Goal: Task Accomplishment & Management: Use online tool/utility

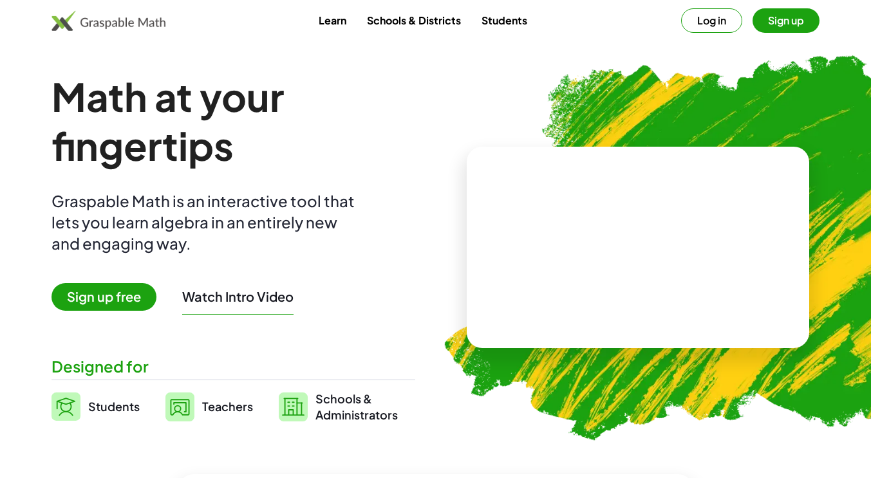
click at [774, 21] on button "Sign up" at bounding box center [785, 20] width 67 height 24
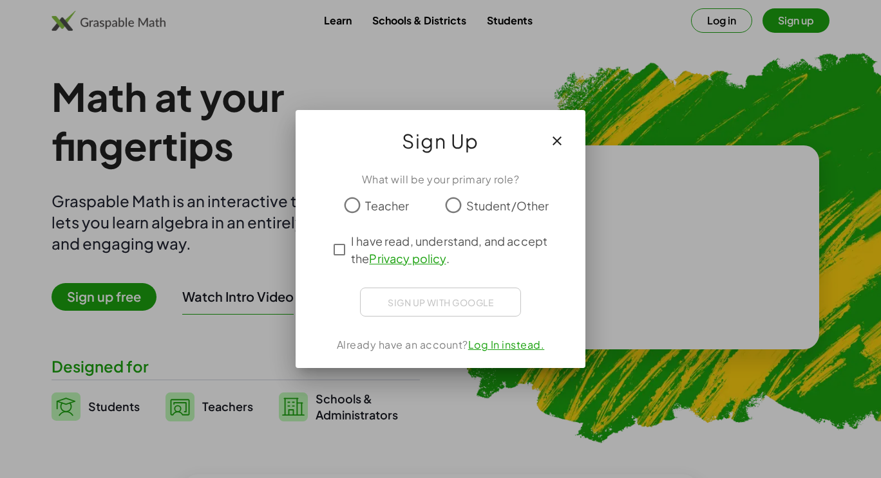
click at [365, 209] on span "Teacher" at bounding box center [387, 205] width 44 height 17
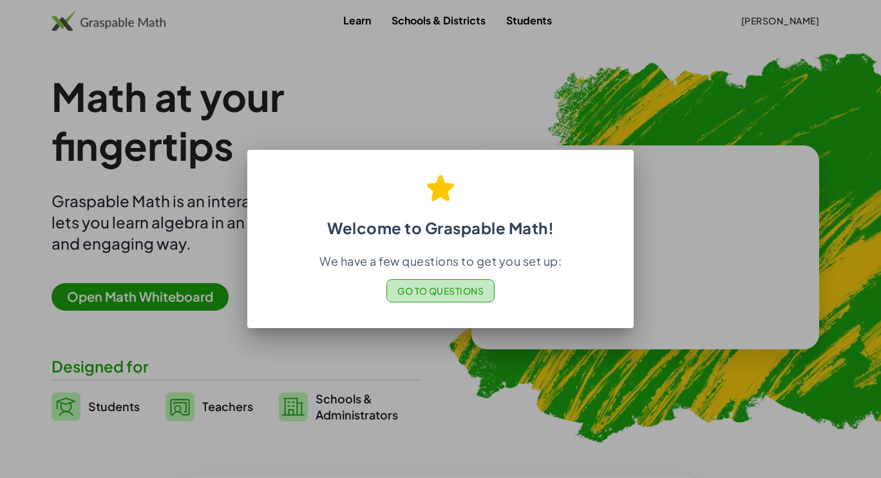
click at [436, 294] on span "Go to Questions" at bounding box center [440, 291] width 87 height 12
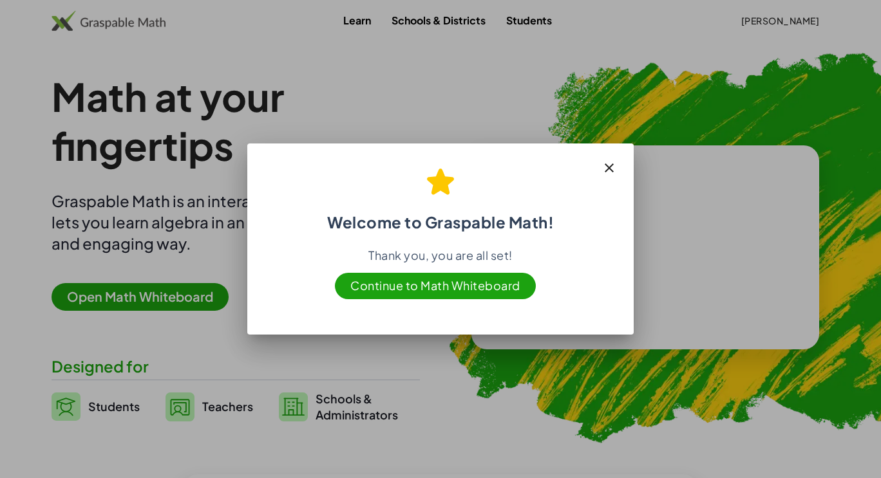
drag, startPoint x: 604, startPoint y: 172, endPoint x: 463, endPoint y: 265, distance: 169.1
click at [463, 265] on div "Welcome to Graspable Math! Thank you, you are all set! Continue to Math Whitebo…" at bounding box center [440, 239] width 386 height 191
click at [467, 279] on span "Continue to Math Whiteboard" at bounding box center [435, 286] width 201 height 26
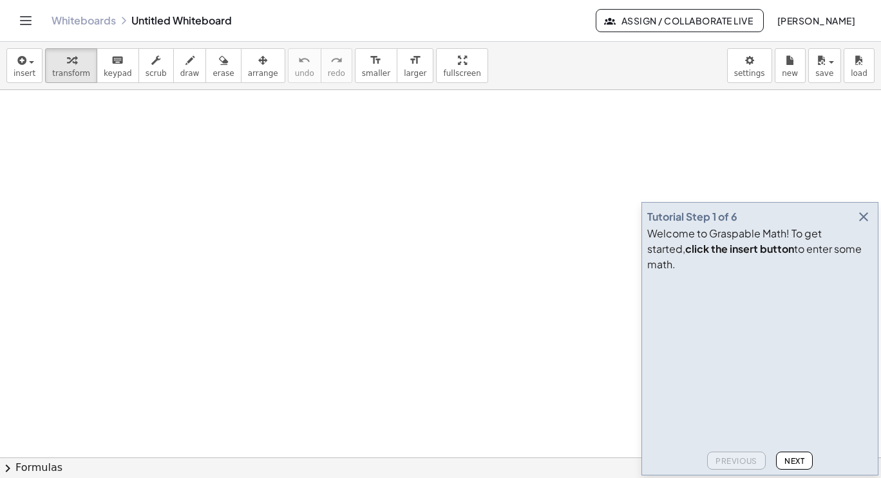
scroll to position [98, 0]
click at [23, 66] on icon "button" at bounding box center [21, 60] width 12 height 15
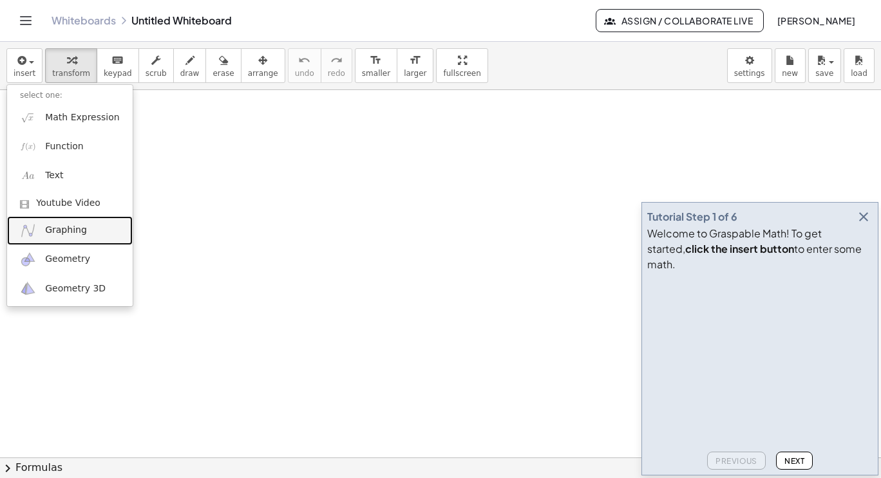
click at [57, 234] on span "Graphing" at bounding box center [66, 230] width 42 height 13
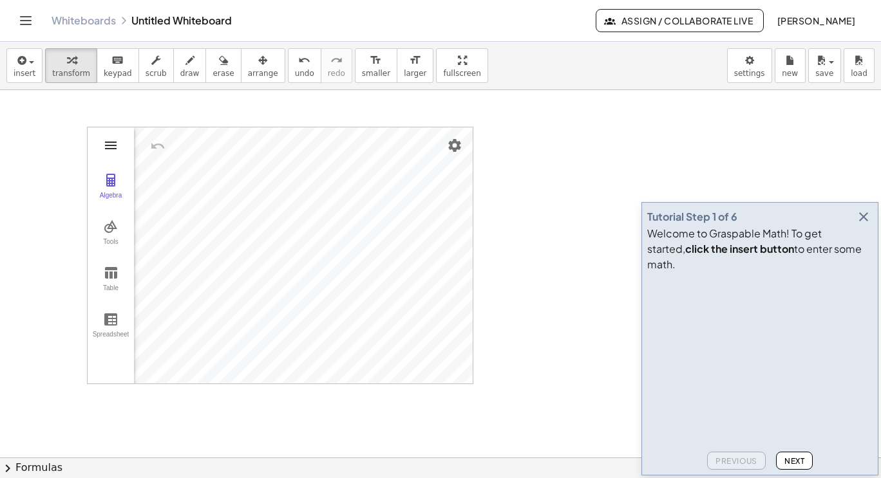
click at [109, 147] on img "Graphing Calculator" at bounding box center [110, 145] width 15 height 15
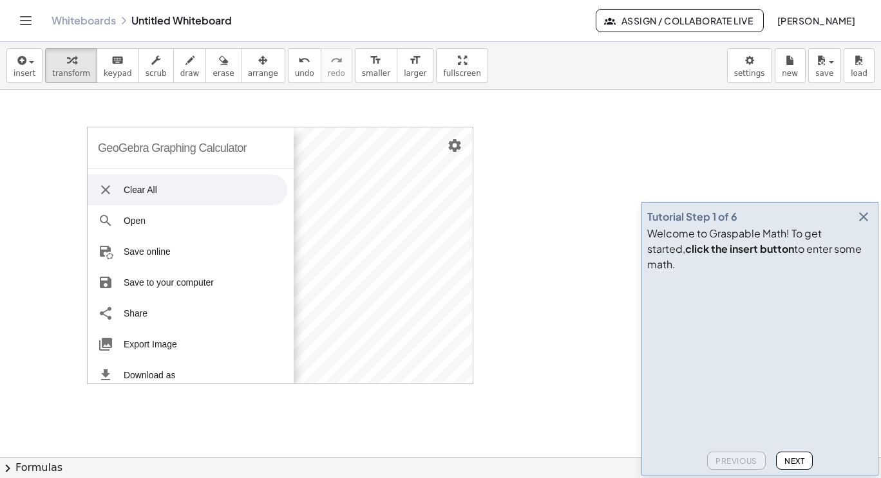
click at [133, 198] on li "Clear All" at bounding box center [188, 189] width 200 height 31
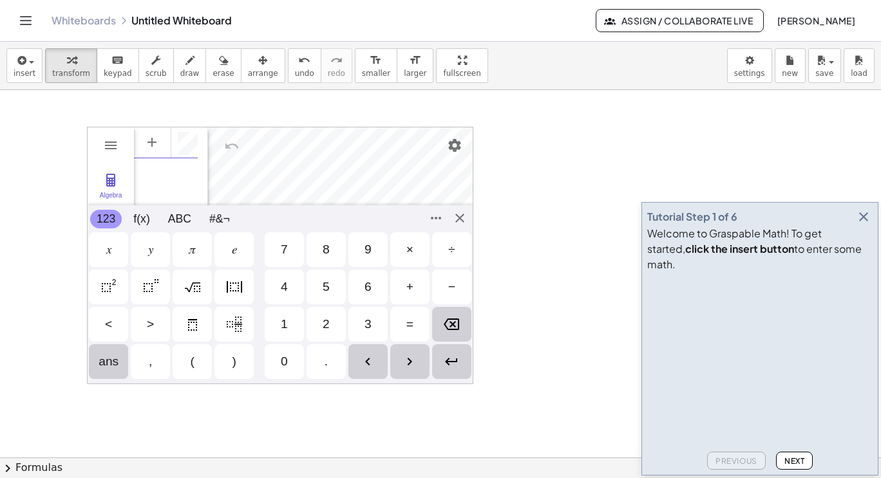
scroll to position [7, 0]
click at [456, 156] on button "Settings" at bounding box center [454, 145] width 23 height 23
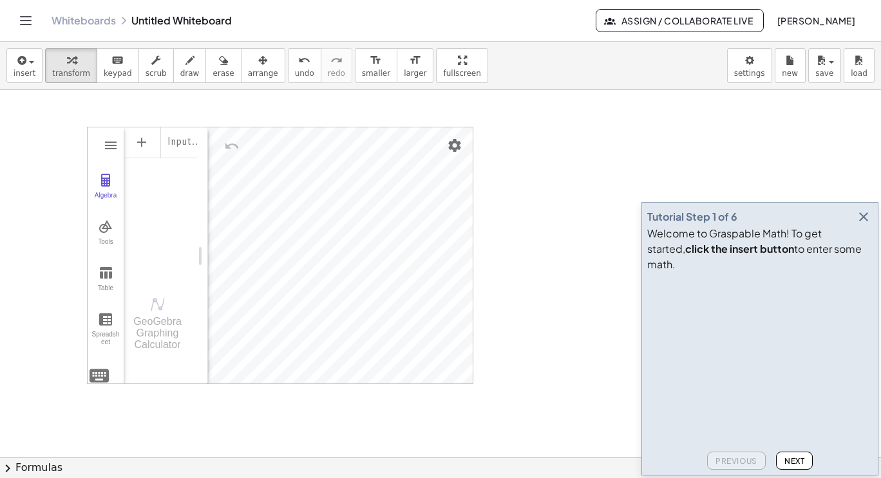
click at [52, 160] on div at bounding box center [440, 401] width 881 height 819
click at [375, 277] on div "GeoGebra Graphing Calculator Clear All Open Save online Save to your computer S…" at bounding box center [280, 255] width 386 height 257
click at [838, 70] on button "save" at bounding box center [824, 65] width 33 height 35
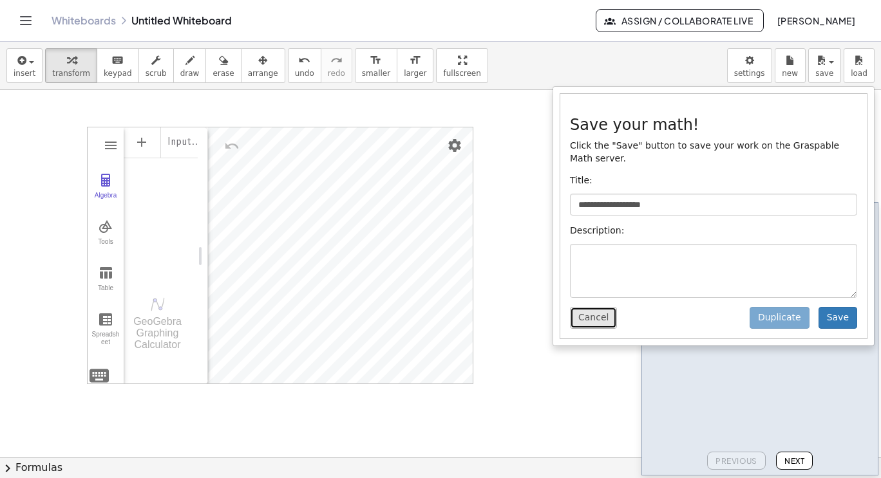
click at [584, 307] on button "Cancel" at bounding box center [593, 318] width 47 height 22
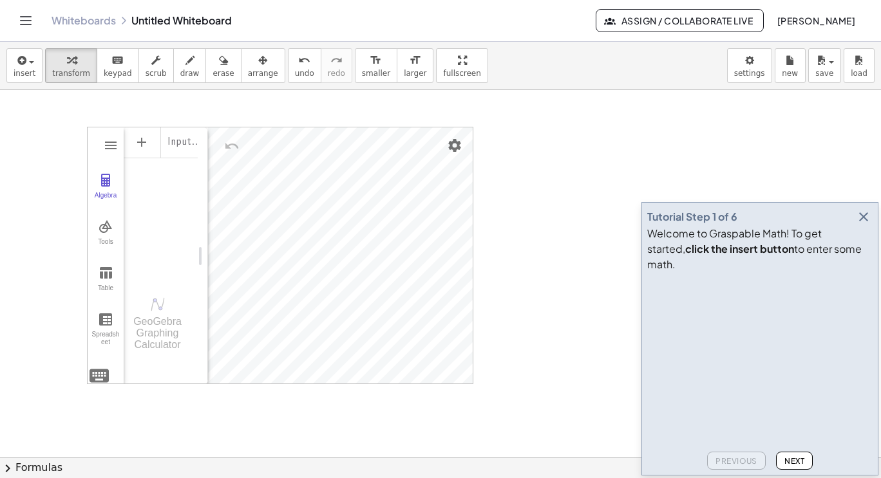
click at [413, 356] on div "GeoGebra Graphing Calculator Clear All Open Save online Save to your computer S…" at bounding box center [440, 401] width 881 height 819
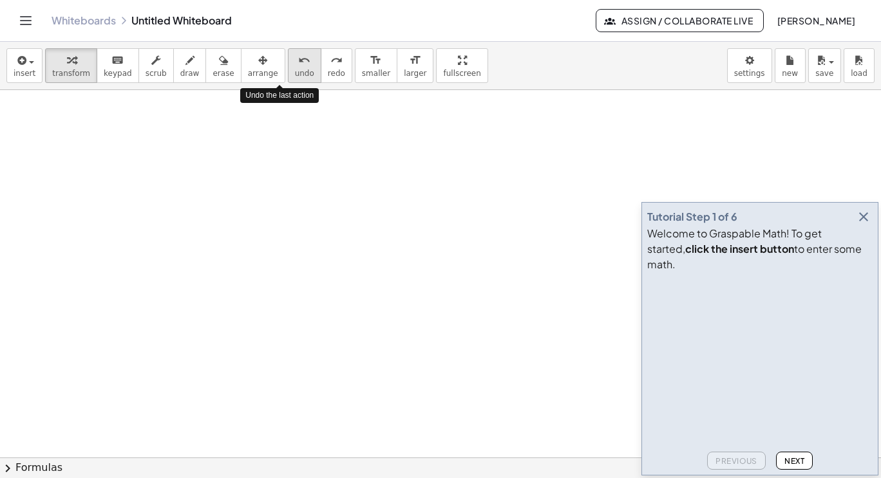
click at [295, 59] on div "undo" at bounding box center [304, 59] width 19 height 15
click at [801, 461] on span "Next" at bounding box center [794, 461] width 20 height 10
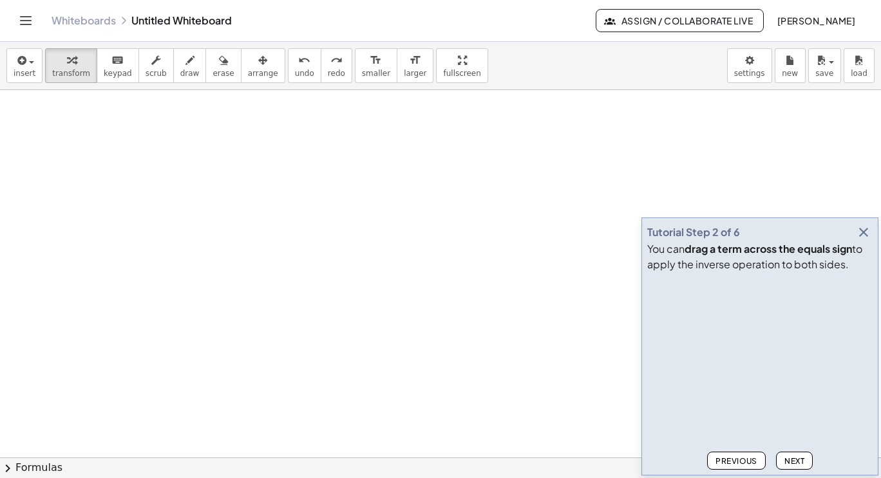
click at [801, 461] on span "Next" at bounding box center [794, 461] width 20 height 10
click at [796, 454] on button "Next" at bounding box center [794, 461] width 37 height 18
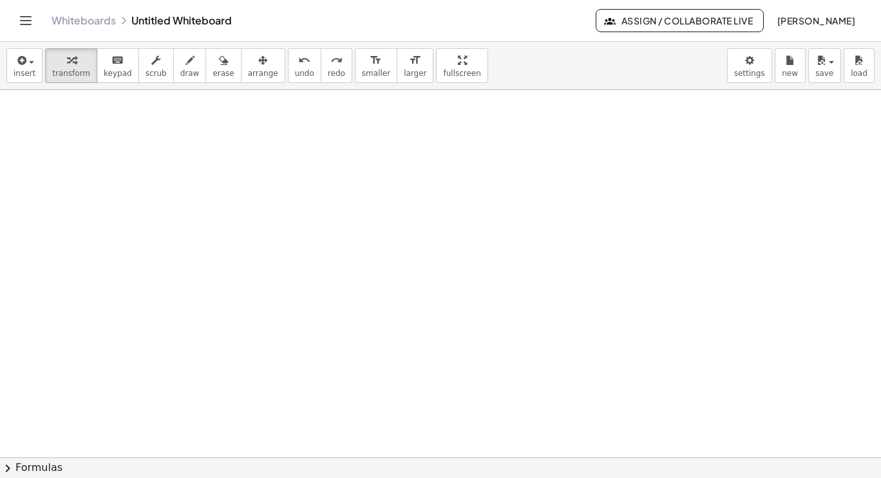
scroll to position [37, 0]
click at [30, 75] on span "insert" at bounding box center [25, 73] width 22 height 9
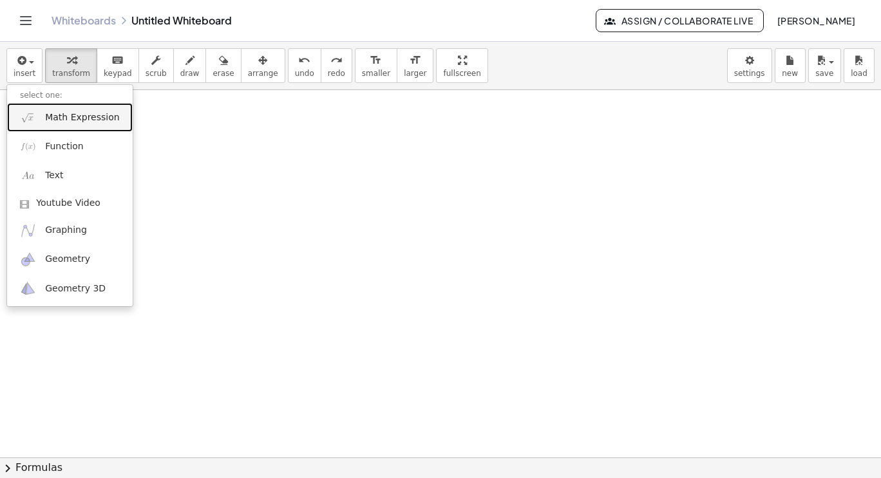
click at [51, 122] on span "Math Expression" at bounding box center [82, 117] width 74 height 13
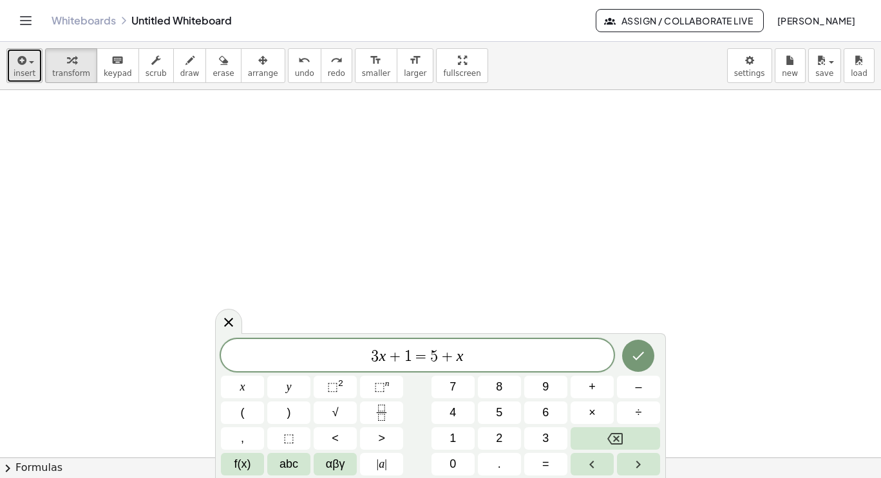
click at [25, 75] on span "insert" at bounding box center [25, 73] width 22 height 9
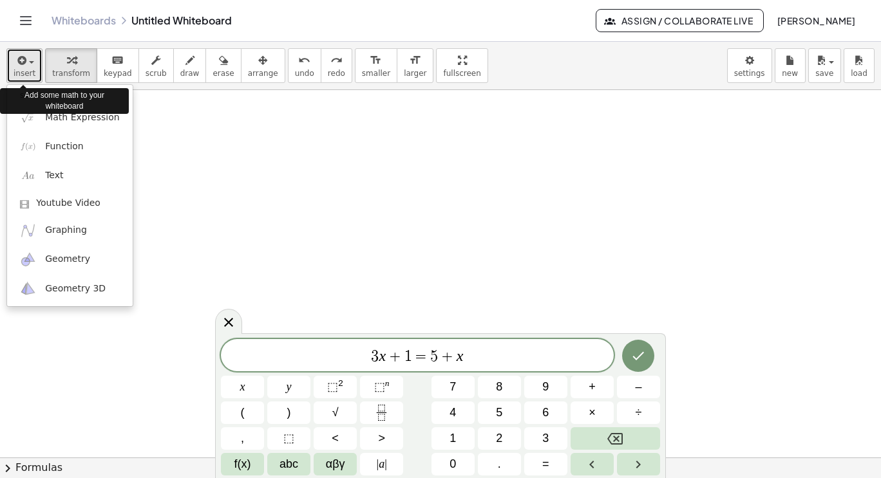
click at [25, 75] on span "insert" at bounding box center [25, 73] width 22 height 9
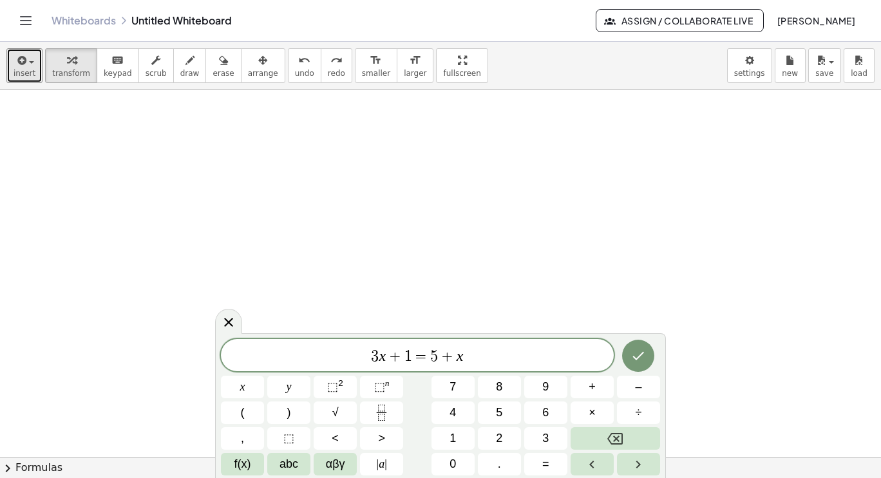
click at [673, 346] on div at bounding box center [440, 420] width 881 height 735
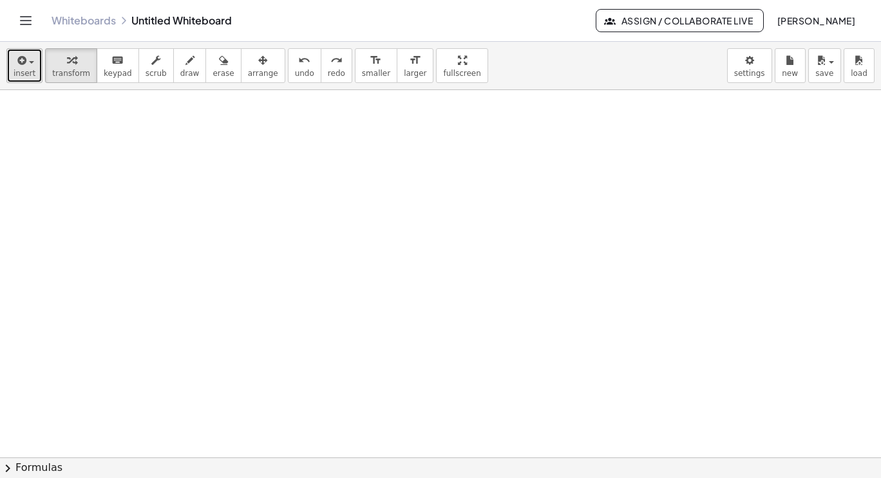
click at [35, 74] on button "insert" at bounding box center [24, 65] width 36 height 35
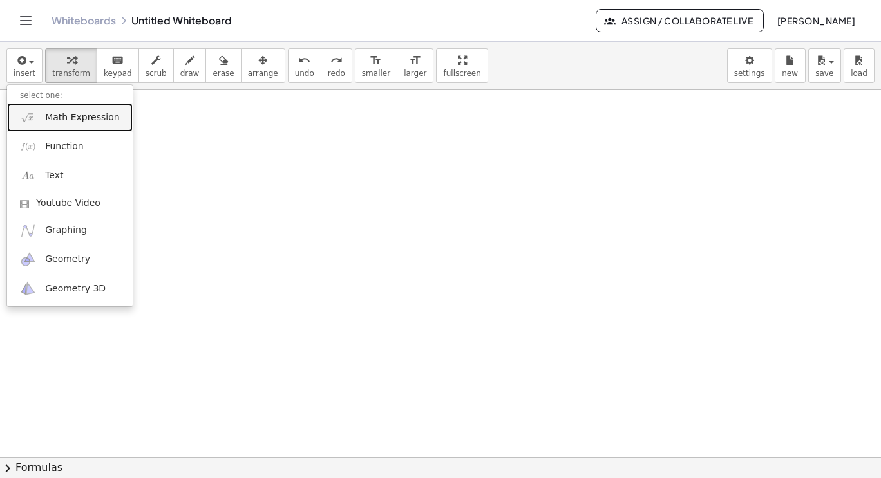
click at [89, 116] on span "Math Expression" at bounding box center [82, 117] width 74 height 13
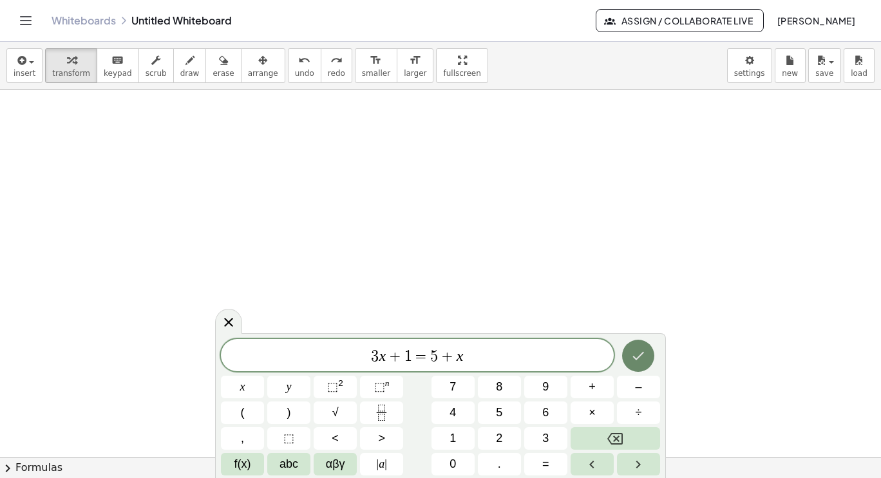
click at [635, 353] on icon "Done" at bounding box center [637, 355] width 15 height 15
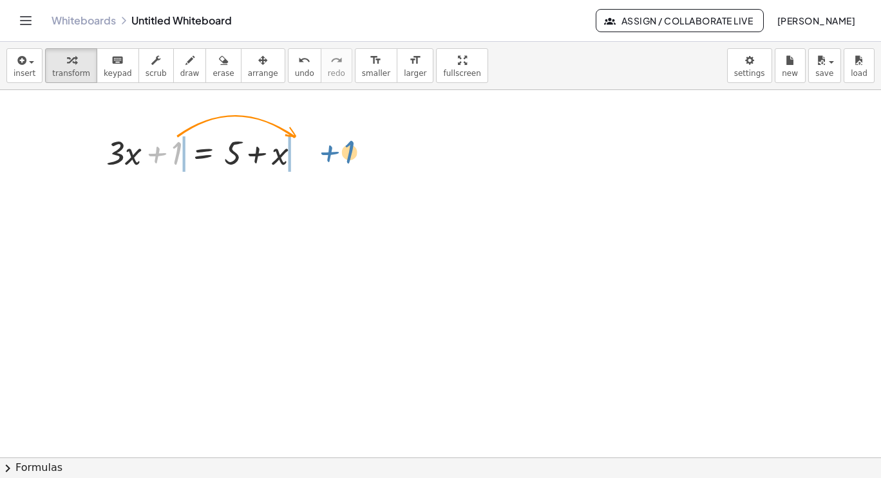
drag, startPoint x: 179, startPoint y: 154, endPoint x: 340, endPoint y: 155, distance: 160.9
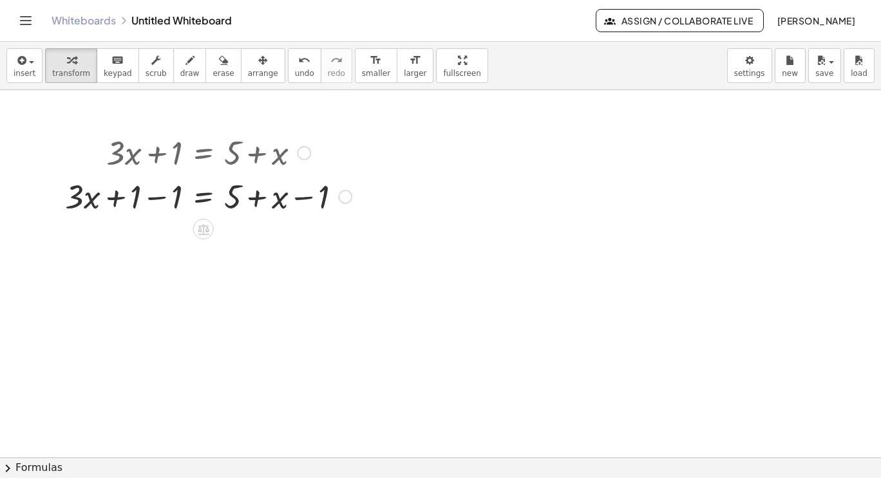
drag, startPoint x: 162, startPoint y: 158, endPoint x: 165, endPoint y: 223, distance: 65.7
click at [165, 223] on div "+ · 3 · x + 1 = + 5 + x + · 3 · x = + 5 + x + 1 − 1 − 1" at bounding box center [440, 420] width 881 height 735
drag, startPoint x: 174, startPoint y: 193, endPoint x: 131, endPoint y: 194, distance: 43.1
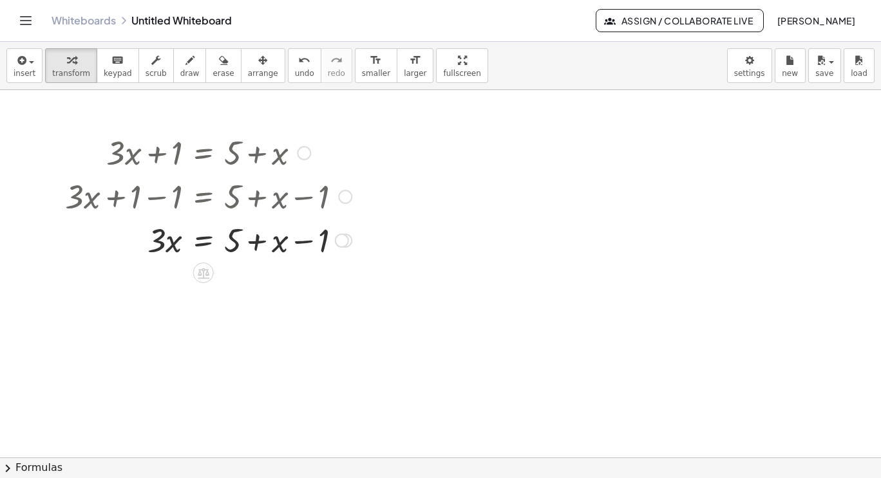
click at [327, 198] on div at bounding box center [208, 196] width 299 height 44
drag, startPoint x: 321, startPoint y: 247, endPoint x: 229, endPoint y: 247, distance: 92.1
drag, startPoint x: 277, startPoint y: 281, endPoint x: 162, endPoint y: 281, distance: 114.6
click at [162, 281] on div at bounding box center [208, 283] width 299 height 44
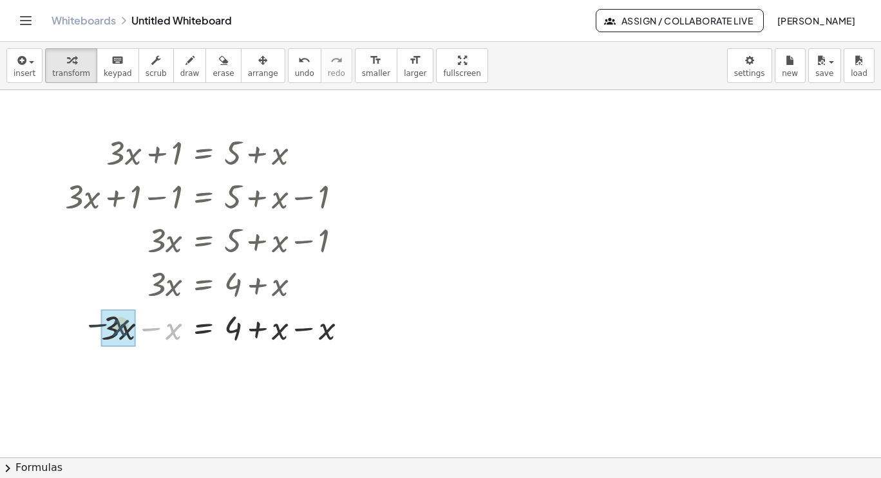
drag, startPoint x: 171, startPoint y: 336, endPoint x: 117, endPoint y: 333, distance: 54.8
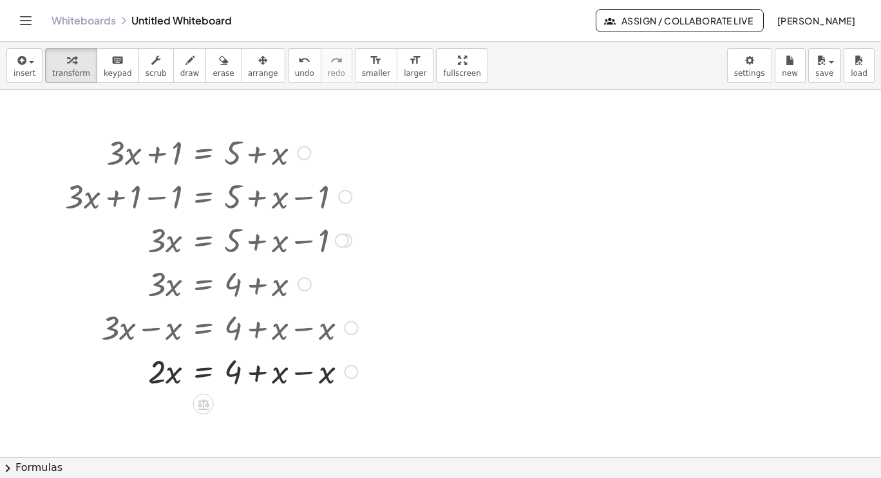
click at [324, 330] on div at bounding box center [188, 327] width 353 height 44
drag, startPoint x: 326, startPoint y: 368, endPoint x: 263, endPoint y: 374, distance: 63.3
click at [263, 374] on div at bounding box center [211, 371] width 305 height 44
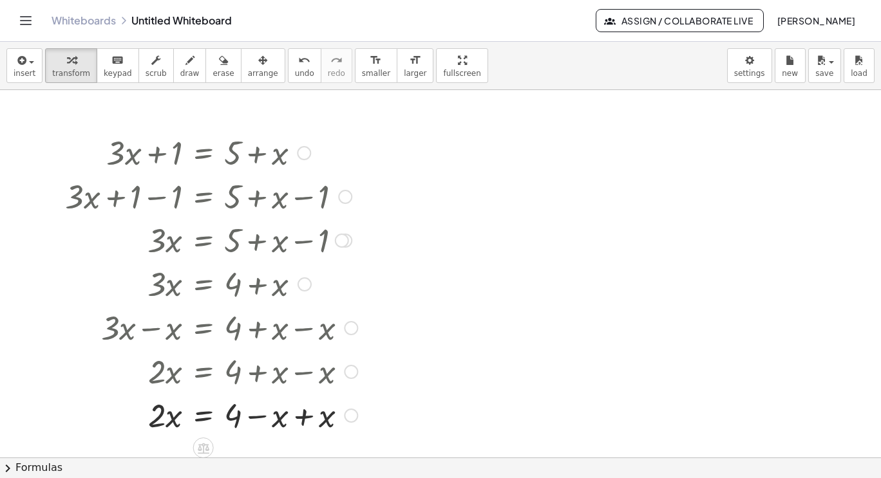
drag, startPoint x: 254, startPoint y: 372, endPoint x: 271, endPoint y: 400, distance: 32.3
click at [203, 153] on div "+ · 3 · x + 1 = + 5 + x + · 3 · x + 1 − 1 = + 5 + x − 1 + · 3 · x + 0 = + 5 + x…" at bounding box center [203, 153] width 0 height 0
drag, startPoint x: 274, startPoint y: 422, endPoint x: 320, endPoint y: 419, distance: 45.8
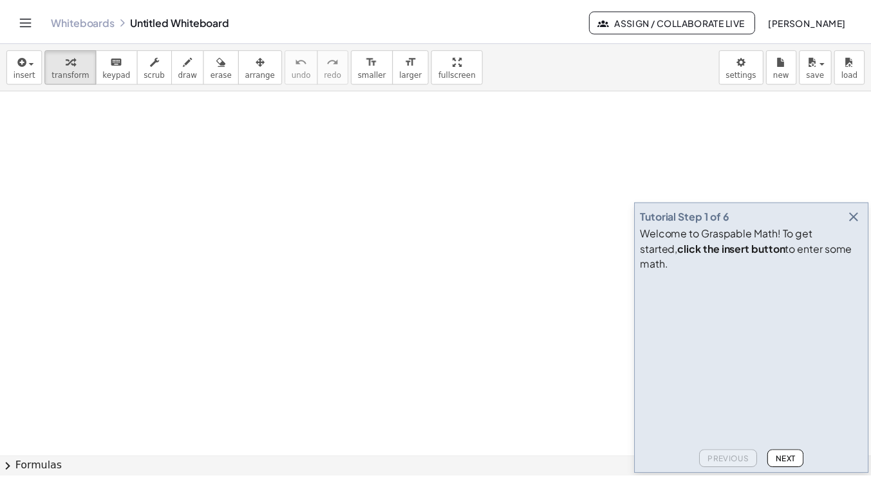
scroll to position [347, 0]
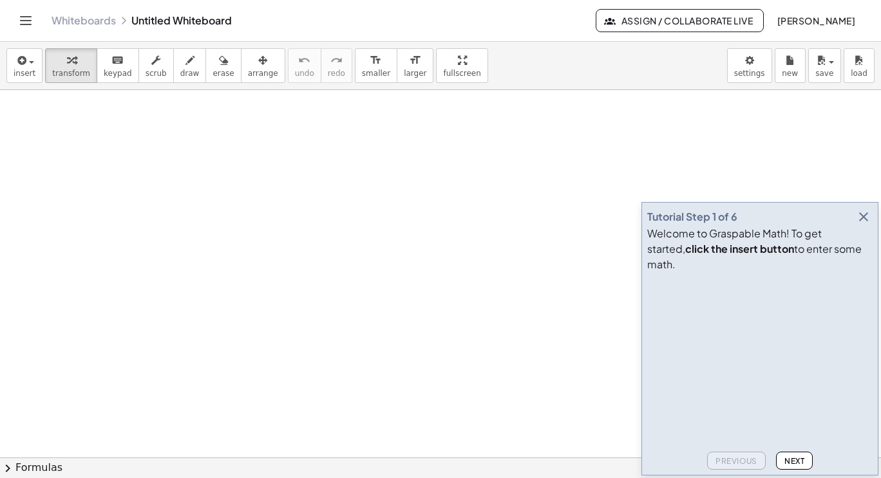
click at [30, 24] on icon "Toggle navigation" at bounding box center [26, 21] width 11 height 8
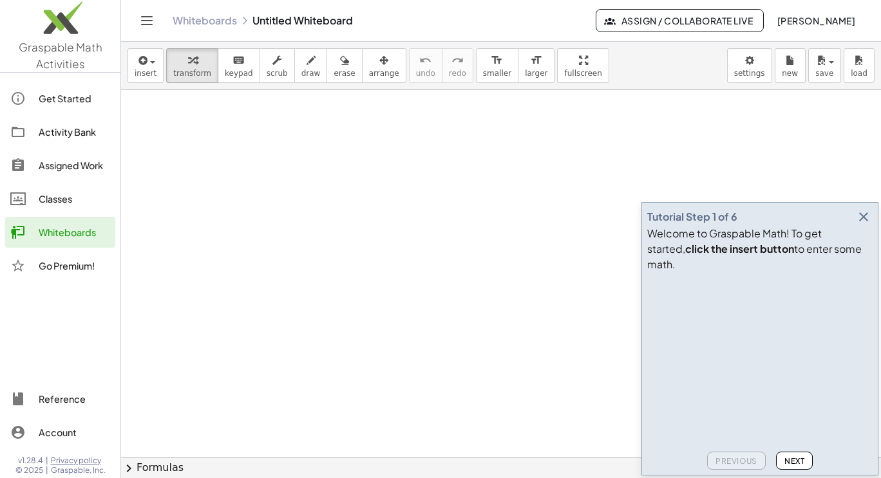
click at [66, 135] on div "Activity Bank" at bounding box center [74, 131] width 71 height 15
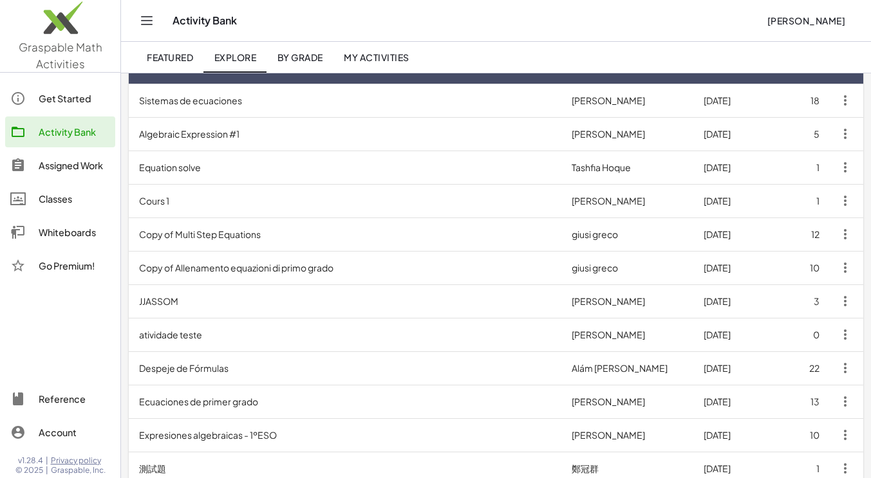
scroll to position [151, 0]
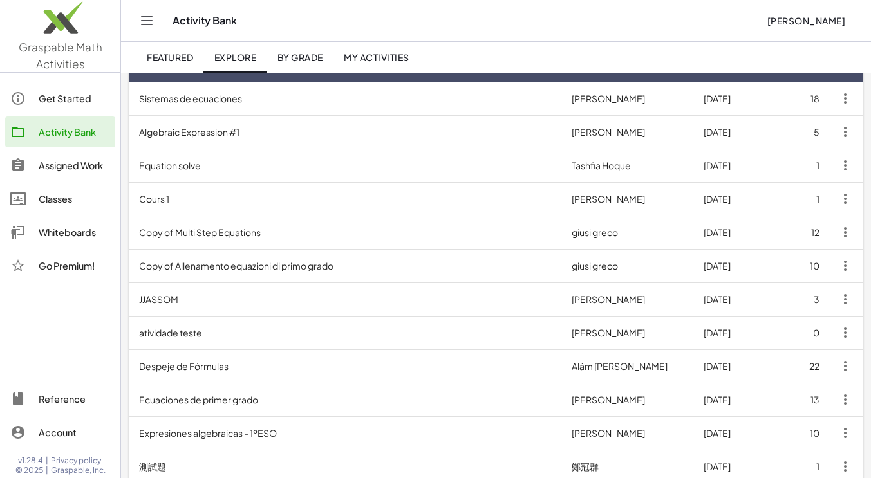
click at [315, 133] on td "Algebraic Expression #1" at bounding box center [345, 131] width 433 height 33
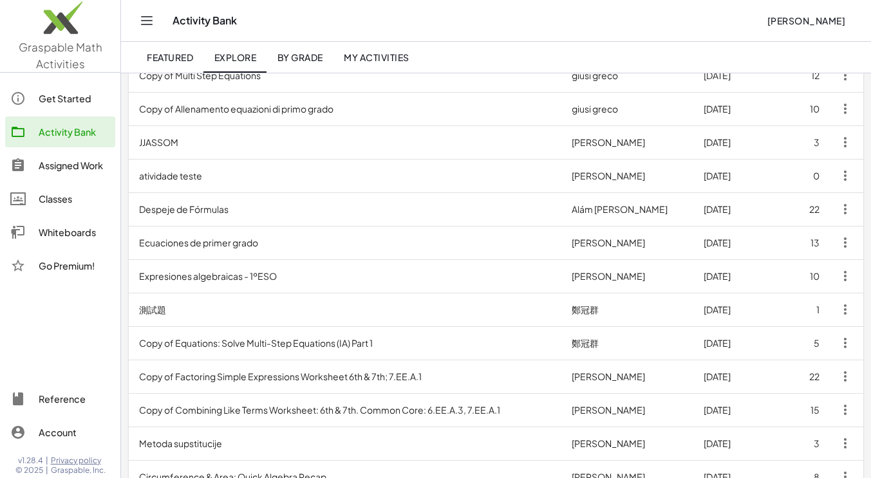
scroll to position [308, 0]
click at [56, 232] on div "Whiteboards" at bounding box center [74, 232] width 71 height 15
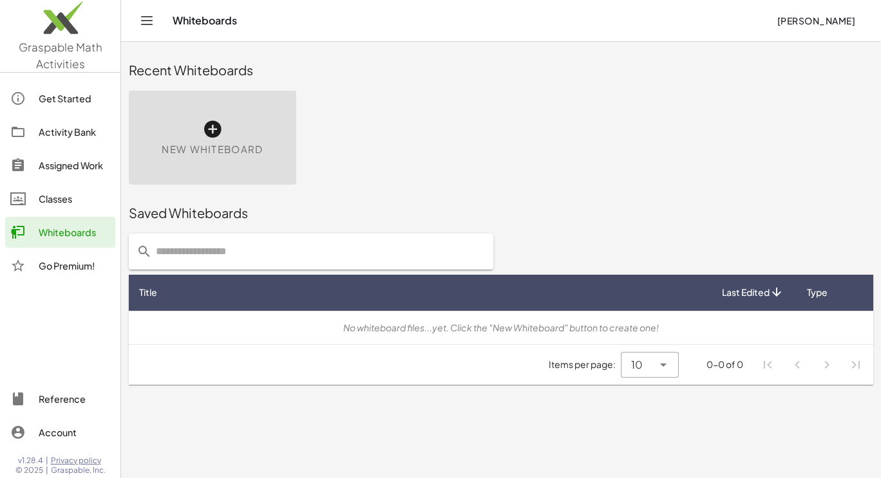
click at [69, 104] on div "Get Started" at bounding box center [74, 98] width 71 height 15
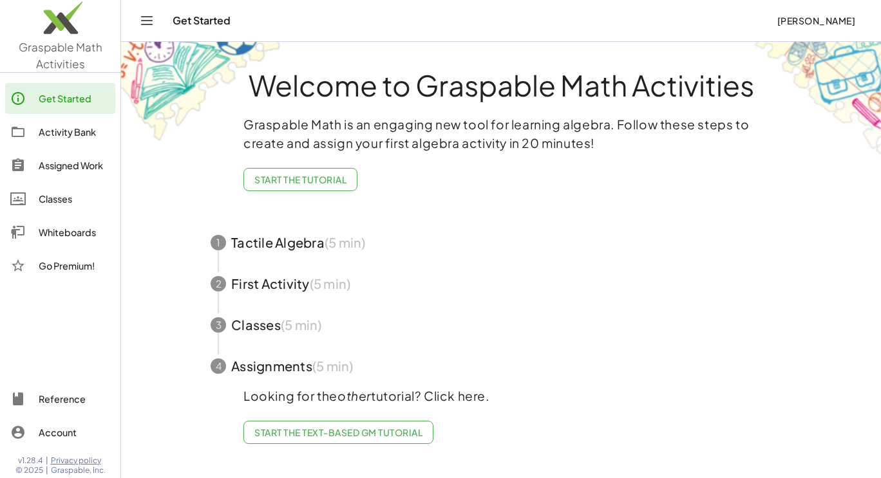
click at [142, 25] on icon "Toggle navigation" at bounding box center [146, 20] width 15 height 15
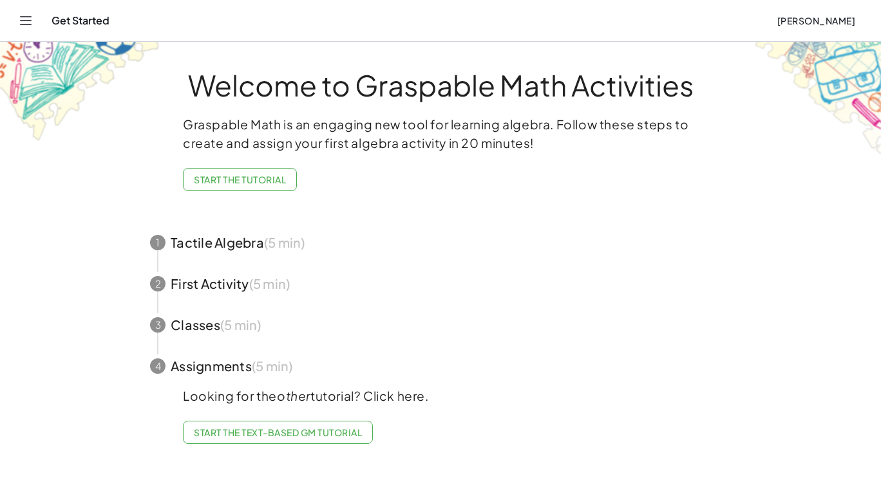
click at [19, 16] on icon "Toggle navigation" at bounding box center [25, 20] width 15 height 15
